Goal: Navigation & Orientation: Go to known website

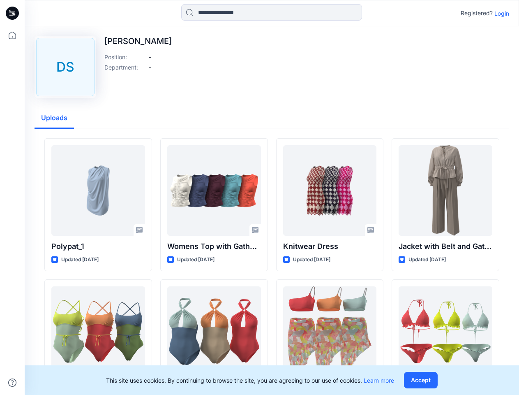
click at [13, 13] on icon at bounding box center [13, 13] width 3 height 0
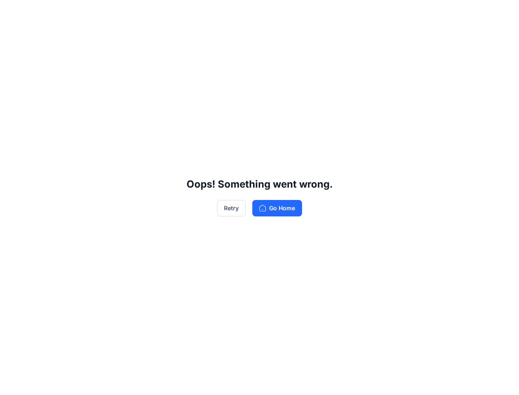
click at [12, 35] on div "Oops! Something went wrong. Retry Go Home" at bounding box center [259, 197] width 519 height 395
click at [12, 382] on div "Oops! Something went wrong. Retry Go Home" at bounding box center [259, 197] width 519 height 395
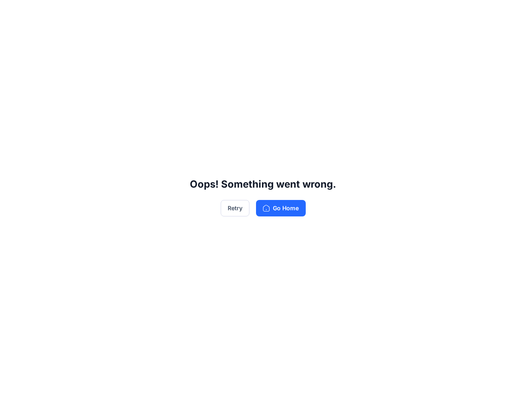
click at [272, 12] on div "Oops! Something went wrong. Retry Go Home" at bounding box center [263, 197] width 526 height 395
click at [502, 13] on div "Oops! Something went wrong. Retry Go Home" at bounding box center [263, 197] width 526 height 395
click at [54, 118] on div "Oops! Something went wrong. Retry Go Home" at bounding box center [263, 197] width 526 height 395
click at [139, 230] on div "Oops! Something went wrong. Retry Go Home" at bounding box center [263, 197] width 526 height 395
click at [98, 246] on div "Oops! Something went wrong. Retry Go Home" at bounding box center [263, 197] width 526 height 395
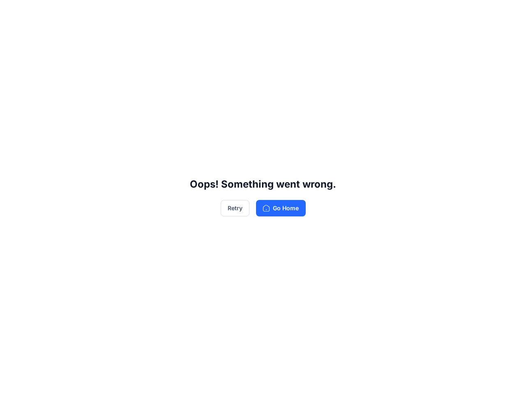
click at [255, 230] on div "Oops! Something went wrong. Retry Go Home" at bounding box center [263, 197] width 526 height 395
click at [214, 246] on div "Oops! Something went wrong. Retry Go Home" at bounding box center [263, 197] width 526 height 395
